Goal: Task Accomplishment & Management: Manage account settings

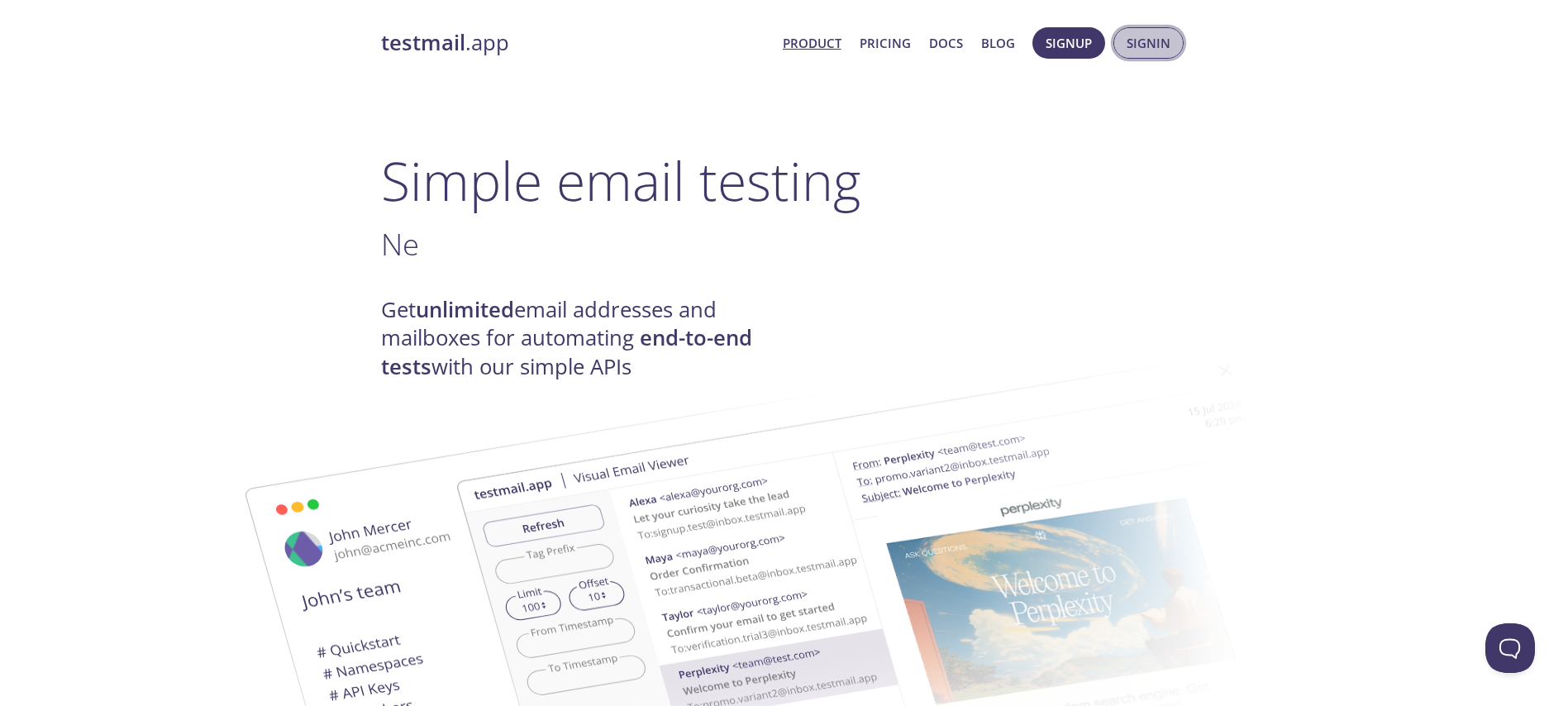
click at [1140, 36] on span "Signin" at bounding box center [1148, 42] width 44 height 22
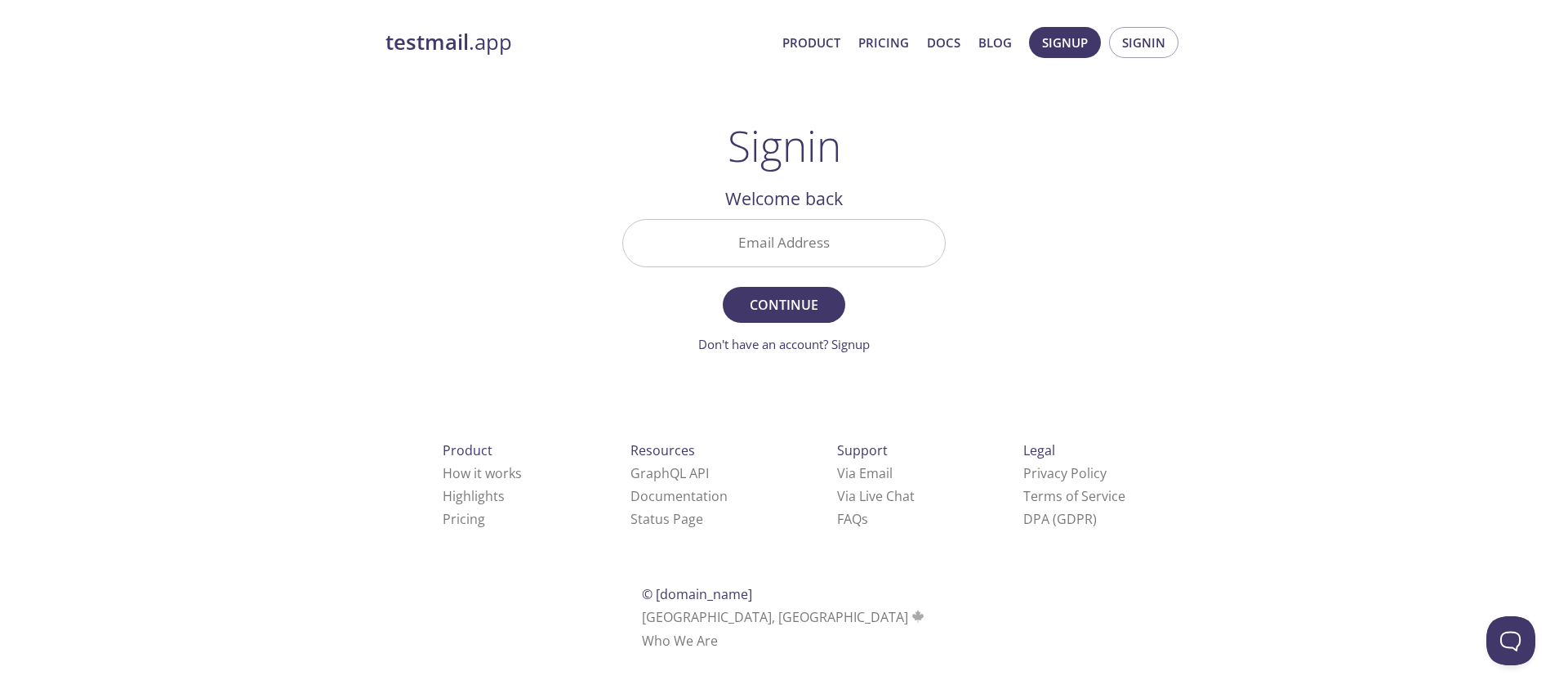
click at [757, 244] on input "Email Address" at bounding box center [784, 243] width 322 height 46
click at [816, 250] on input "Email Address" at bounding box center [784, 243] width 322 height 46
type input "[EMAIL_ADDRESS][DOMAIN_NAME]"
click at [817, 299] on span "Continue" at bounding box center [783, 304] width 86 height 23
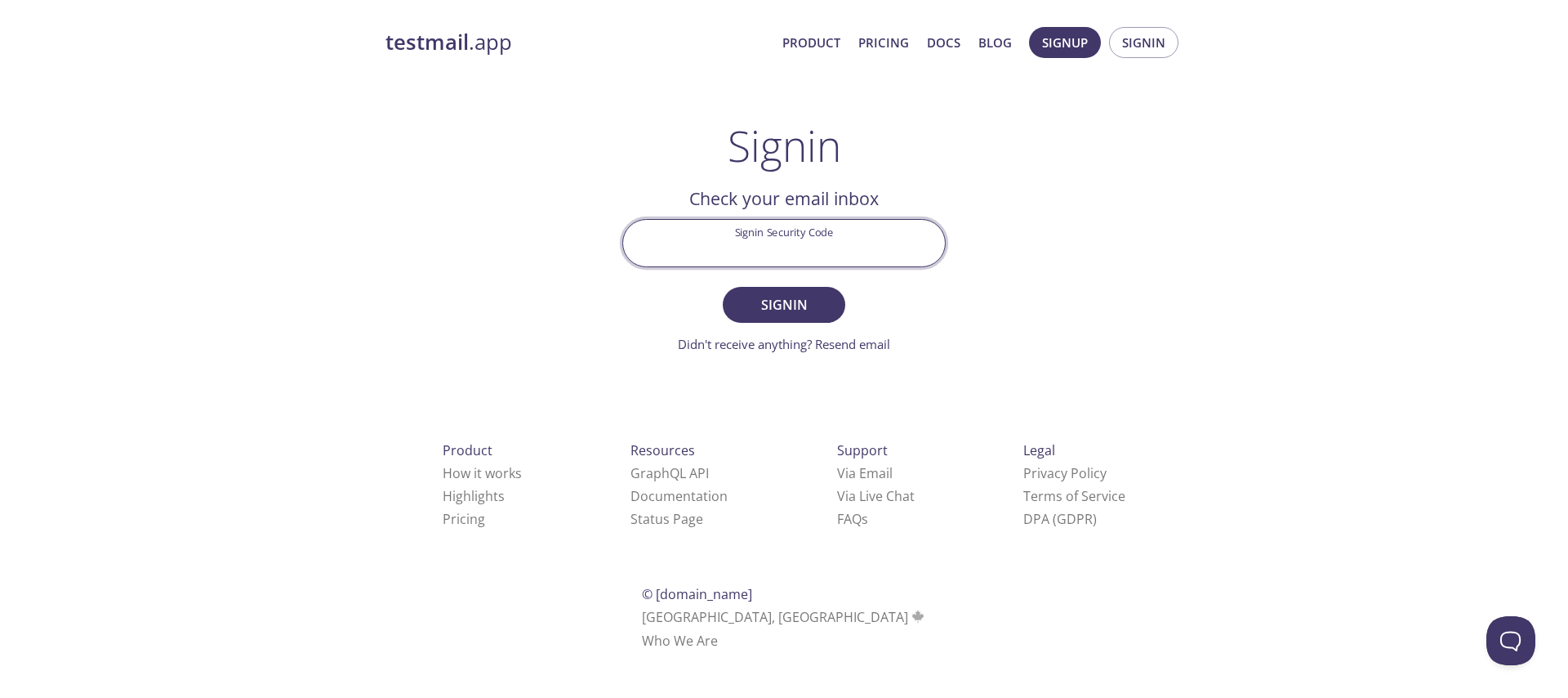
click at [790, 243] on input "Signin Security Code" at bounding box center [784, 243] width 322 height 46
paste input "K54CFYH"
type input "K54CFYH"
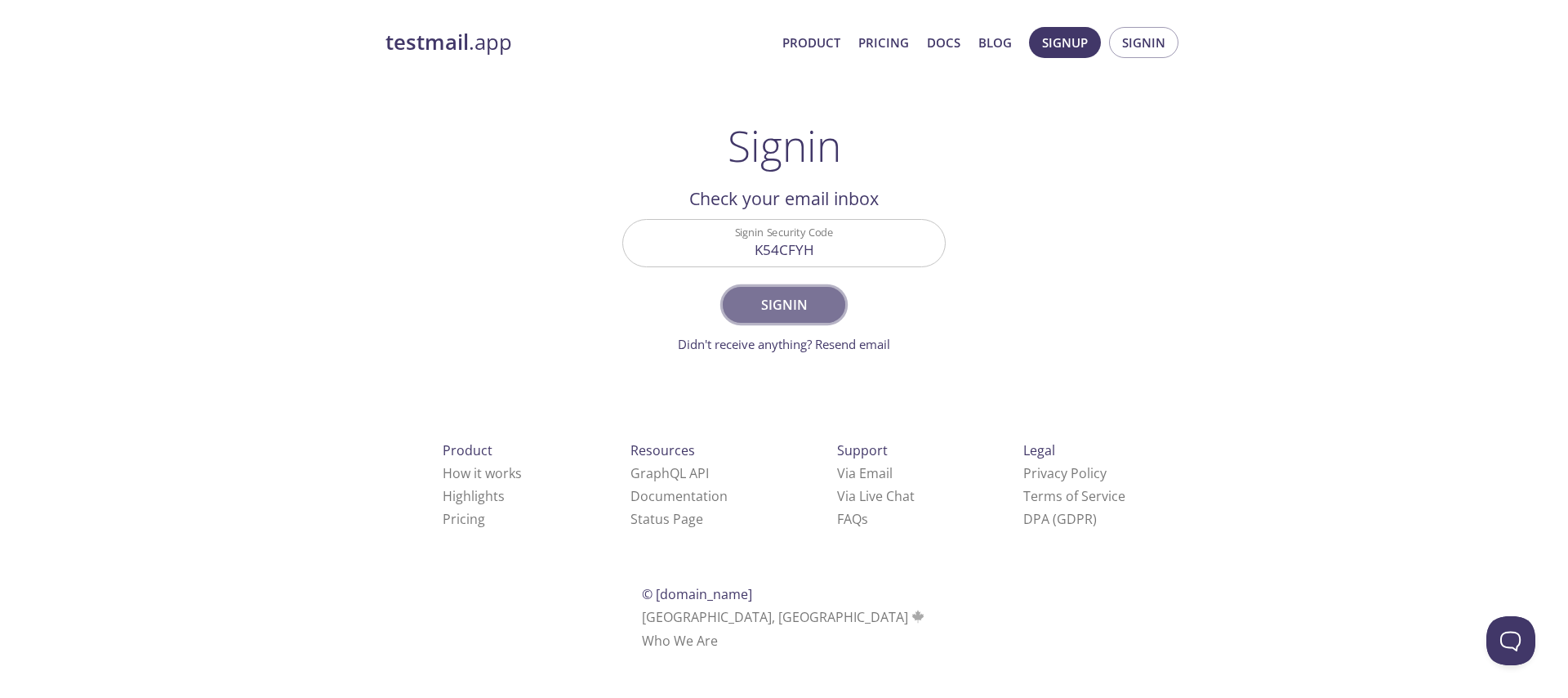
click at [771, 318] on button "Signin" at bounding box center [784, 304] width 122 height 36
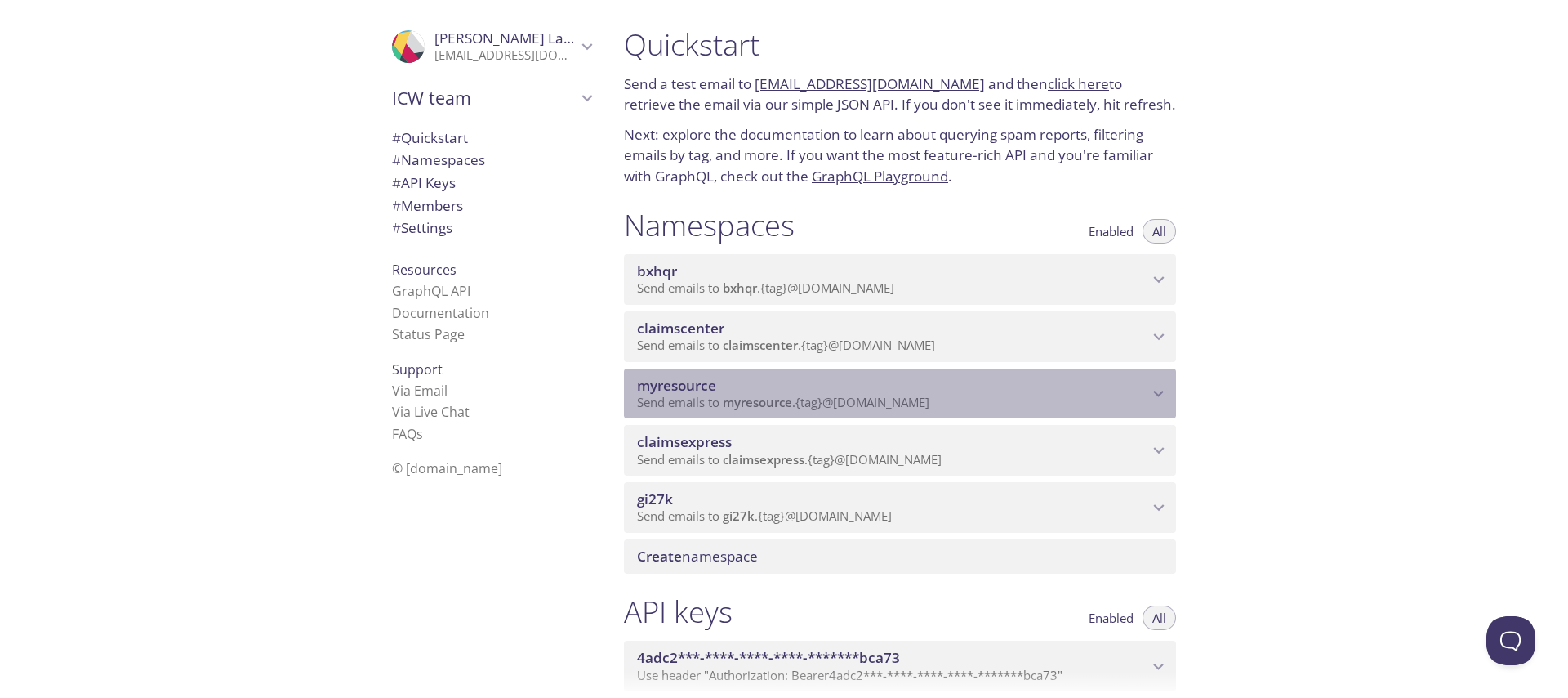
click at [801, 396] on span "Send emails to myresource . {tag} @[DOMAIN_NAME]" at bounding box center [784, 402] width 293 height 17
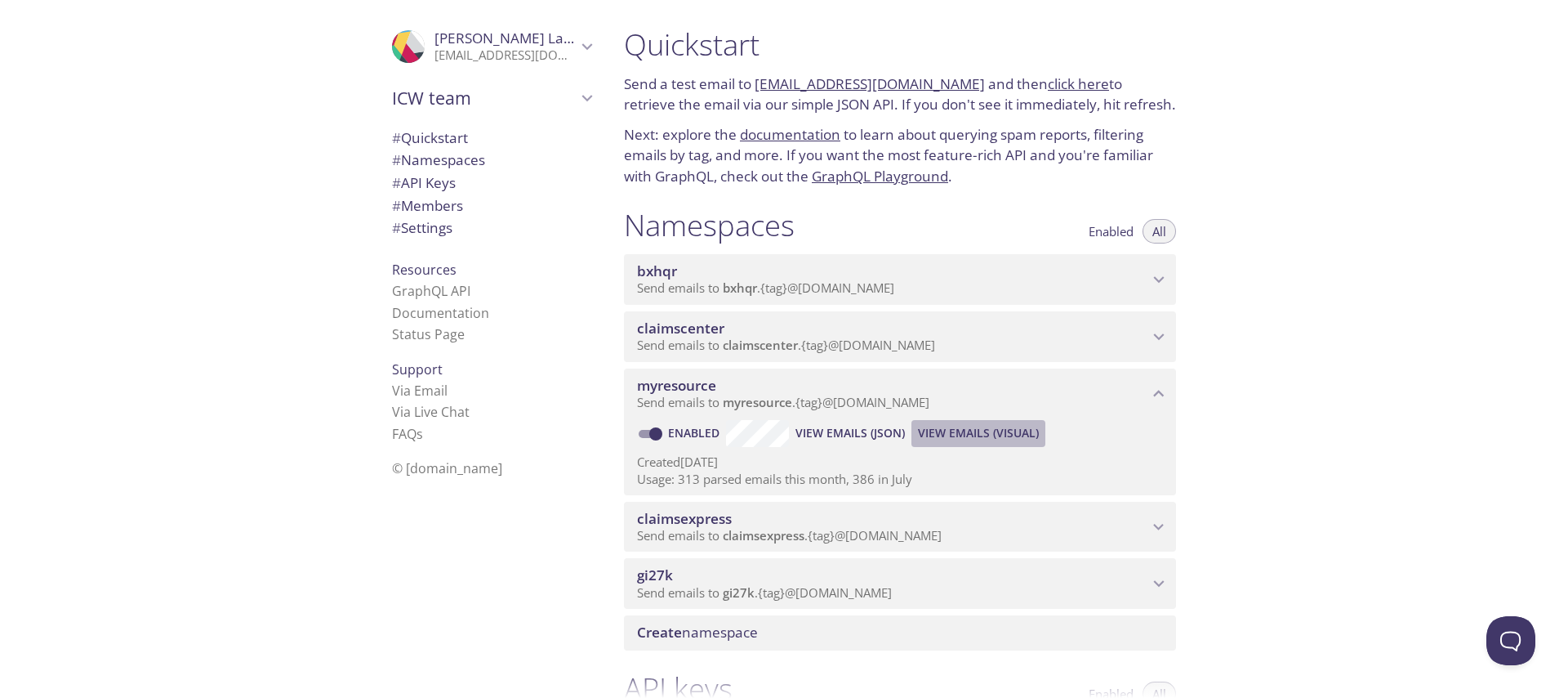
click at [955, 437] on span "View Emails (Visual)" at bounding box center [979, 433] width 120 height 19
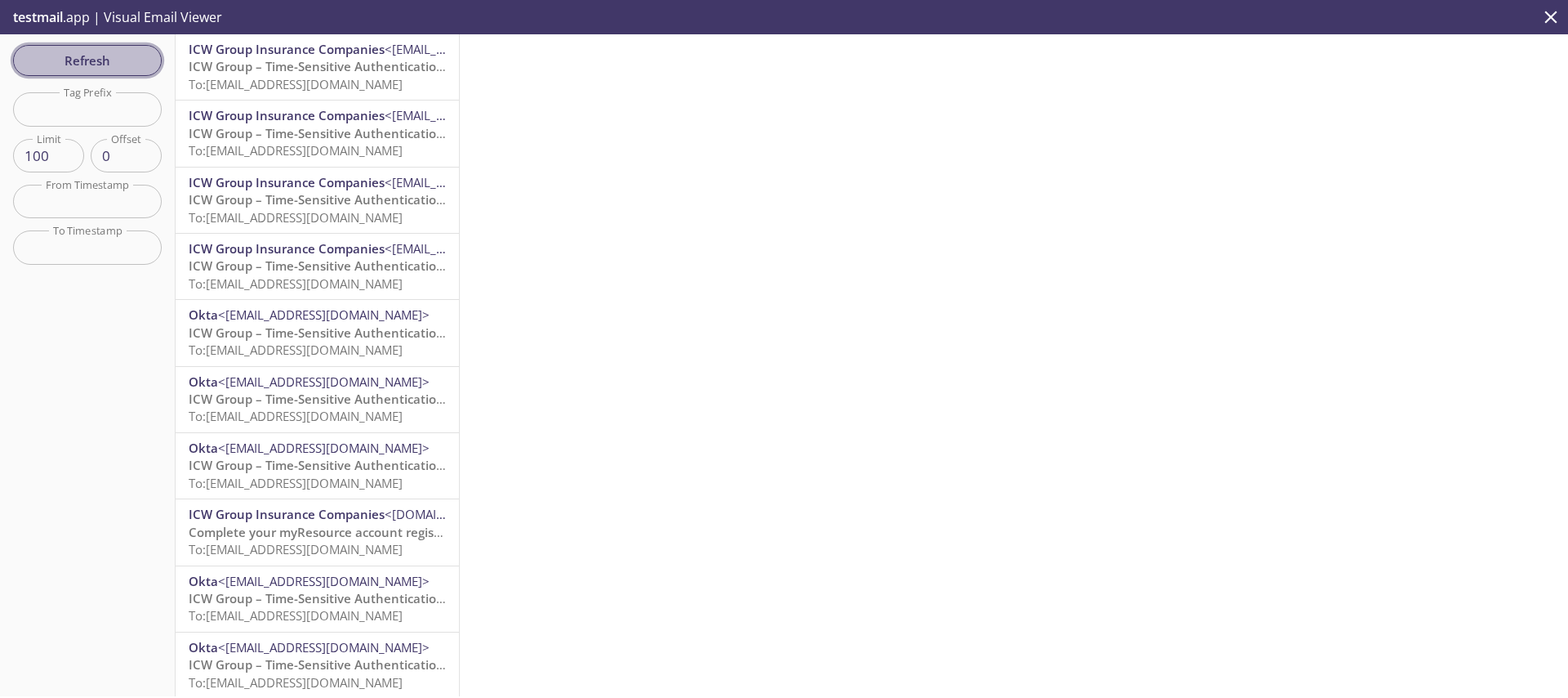
click at [97, 57] on span "Refresh" at bounding box center [87, 60] width 122 height 21
click at [66, 51] on span "Refresh" at bounding box center [87, 60] width 122 height 21
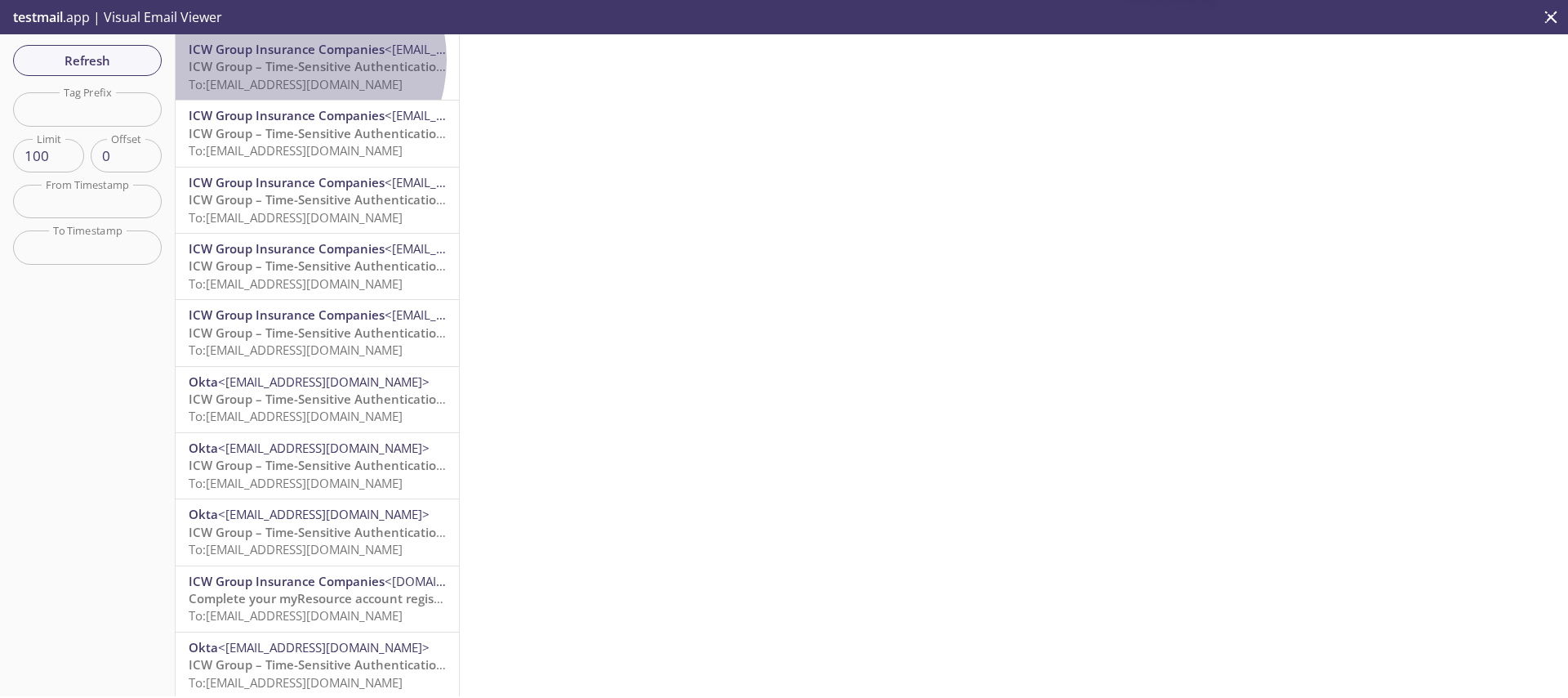
click at [297, 59] on span "ICW Group – Time-Sensitive Authentication Code" at bounding box center [334, 67] width 289 height 17
